Goal: Find specific page/section: Find specific page/section

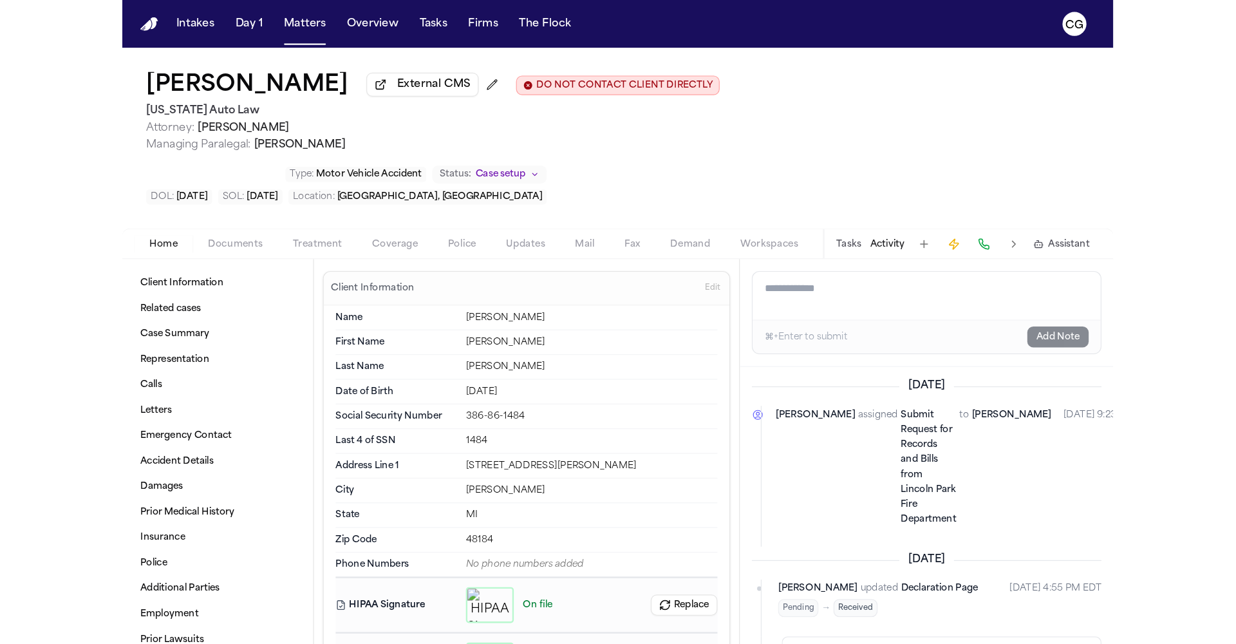
scroll to position [91, 0]
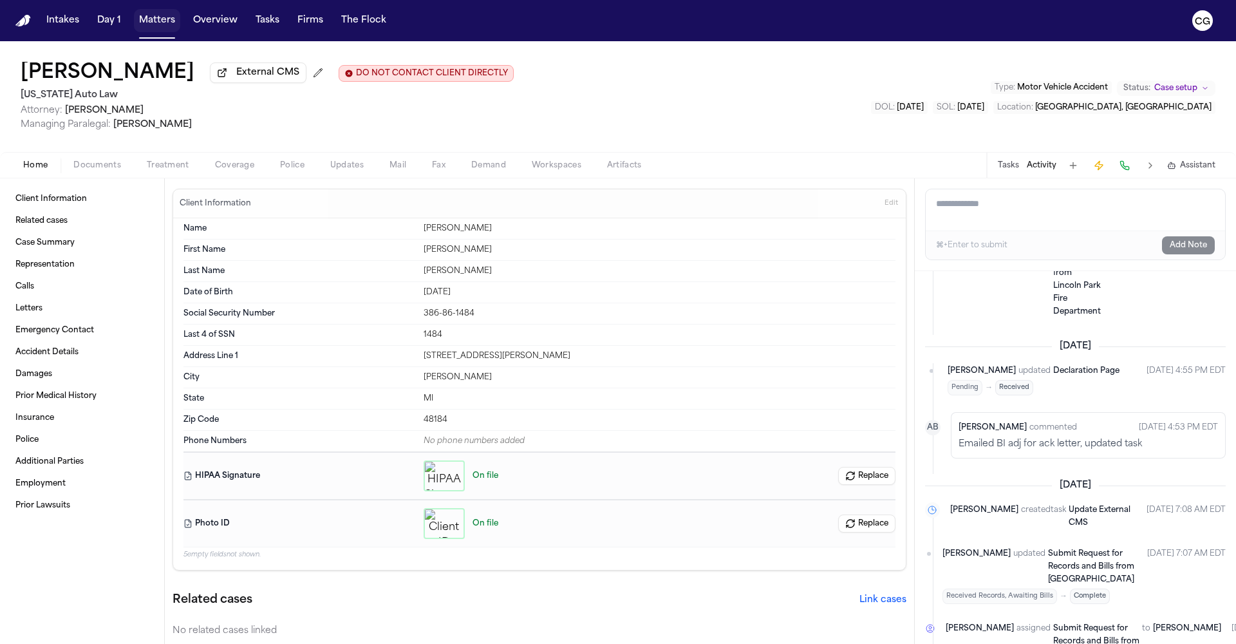
click at [171, 20] on button "Matters" at bounding box center [157, 20] width 46 height 23
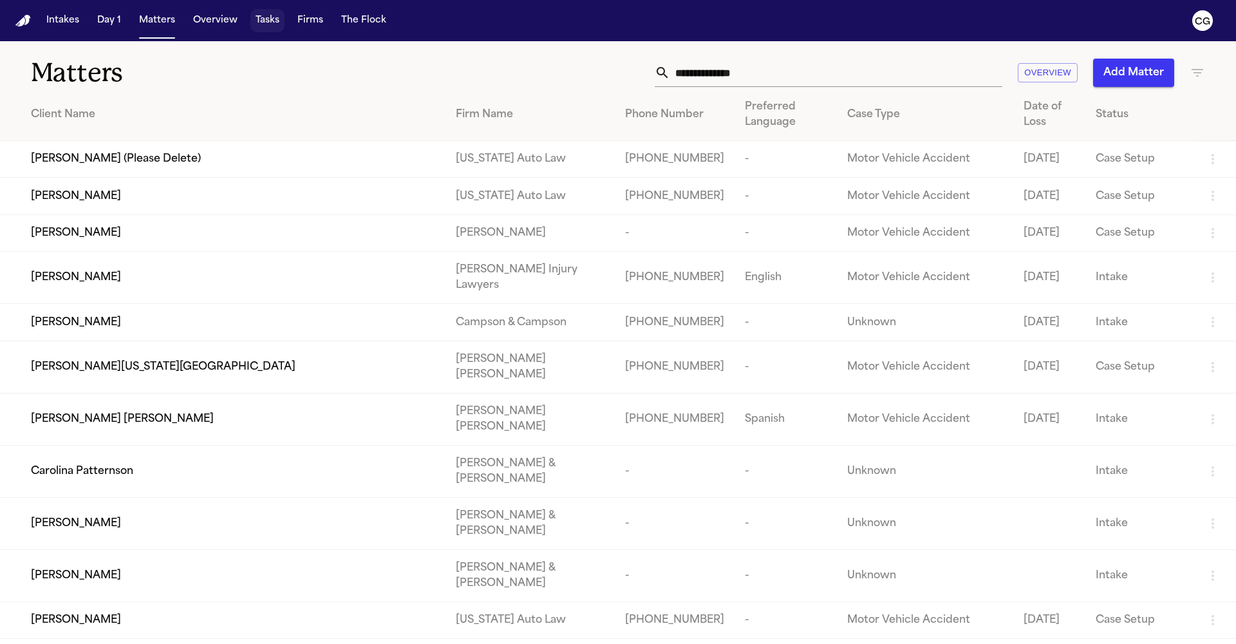
click at [273, 25] on button "Tasks" at bounding box center [267, 20] width 34 height 23
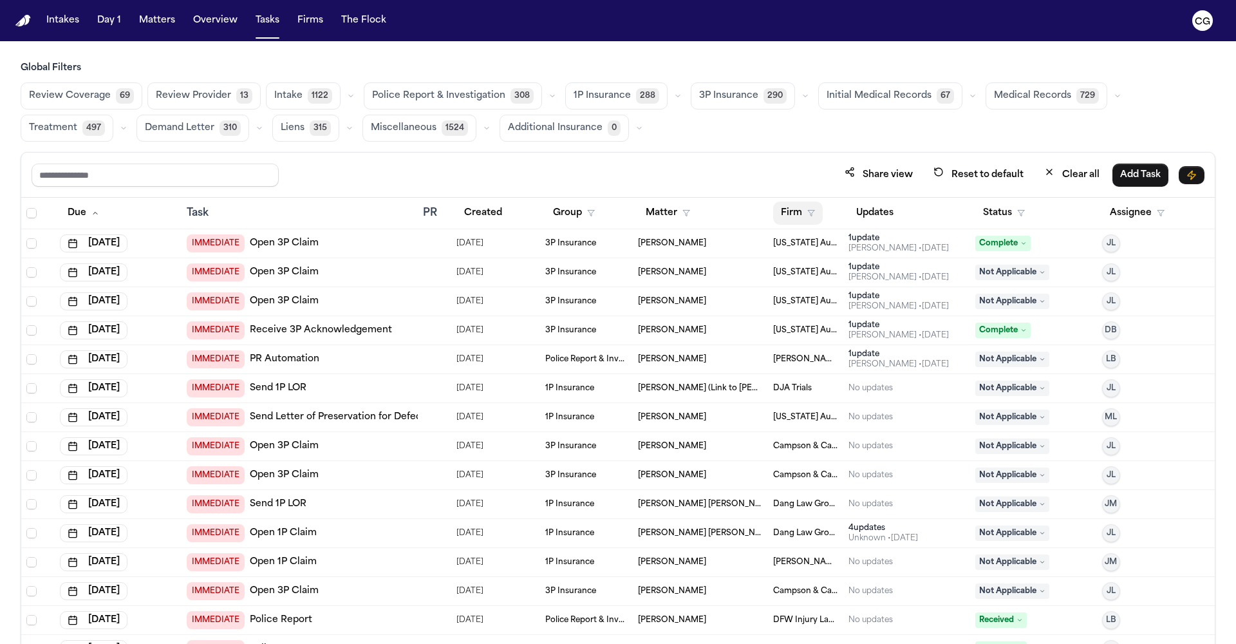
click at [807, 212] on icon "button" at bounding box center [811, 213] width 8 height 8
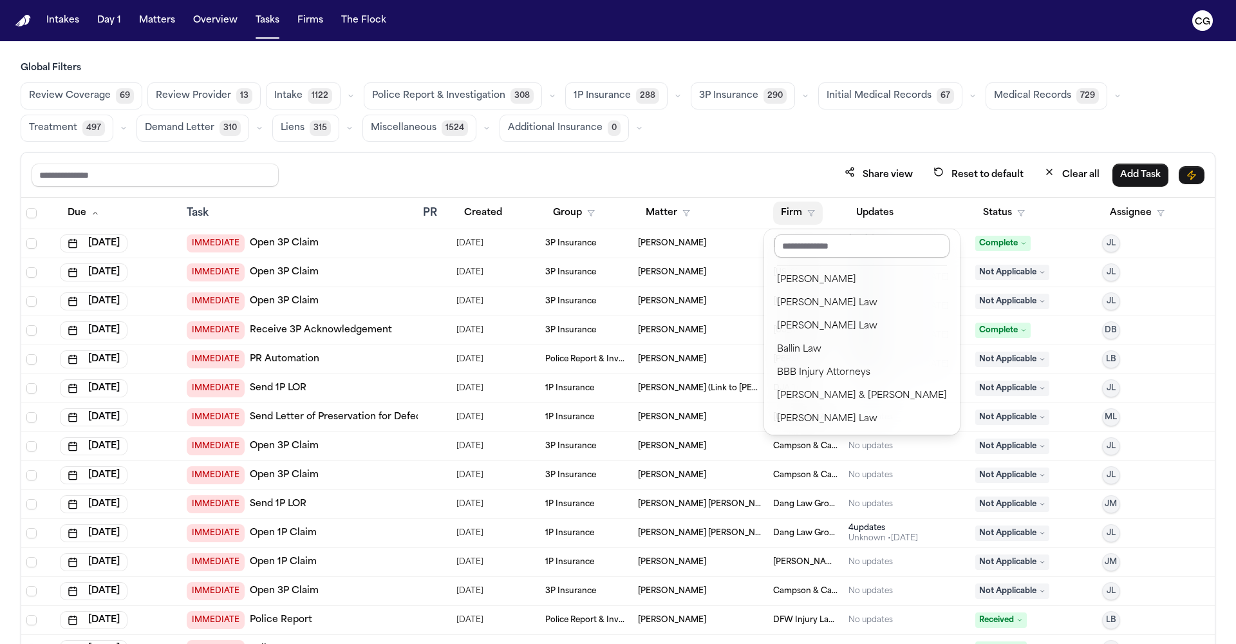
click at [801, 251] on input "text" at bounding box center [861, 245] width 175 height 23
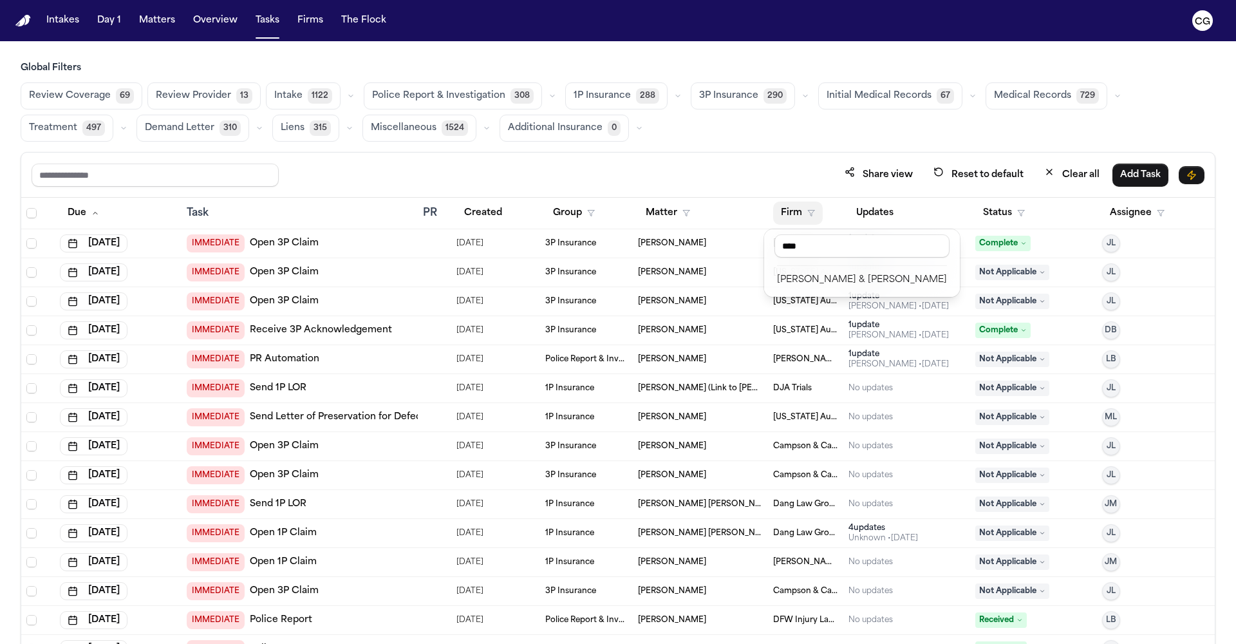
type input "****"
click at [798, 274] on div "[PERSON_NAME] & [PERSON_NAME]" at bounding box center [862, 279] width 170 height 15
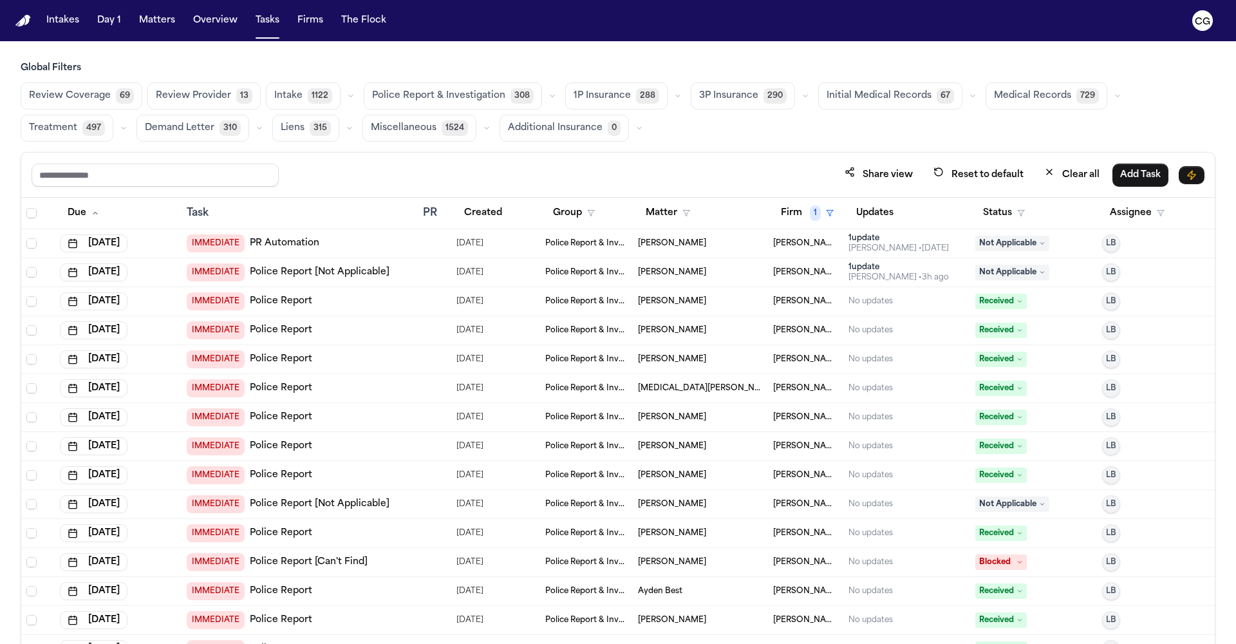
click at [852, 98] on span "Medical Records" at bounding box center [1032, 95] width 77 height 13
